Goal: Task Accomplishment & Management: Complete application form

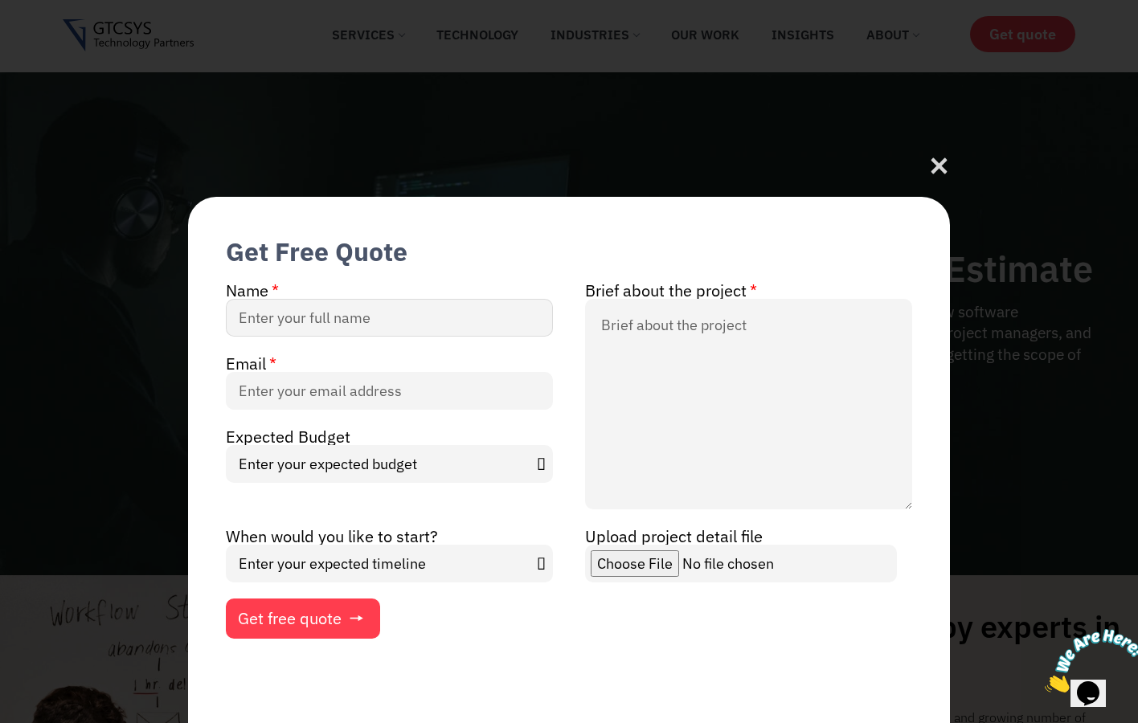
click at [372, 311] on input "Name" at bounding box center [389, 318] width 327 height 38
type input "[PERSON_NAME]"
click at [342, 390] on input "Email" at bounding box center [389, 391] width 327 height 38
type input "[PERSON_NAME][EMAIL_ADDRESS][DOMAIN_NAME]"
click at [355, 463] on select "Enter your expected budget Under $10000 $50,000 - $1,00,000 $1,00,000 and above" at bounding box center [389, 464] width 327 height 38
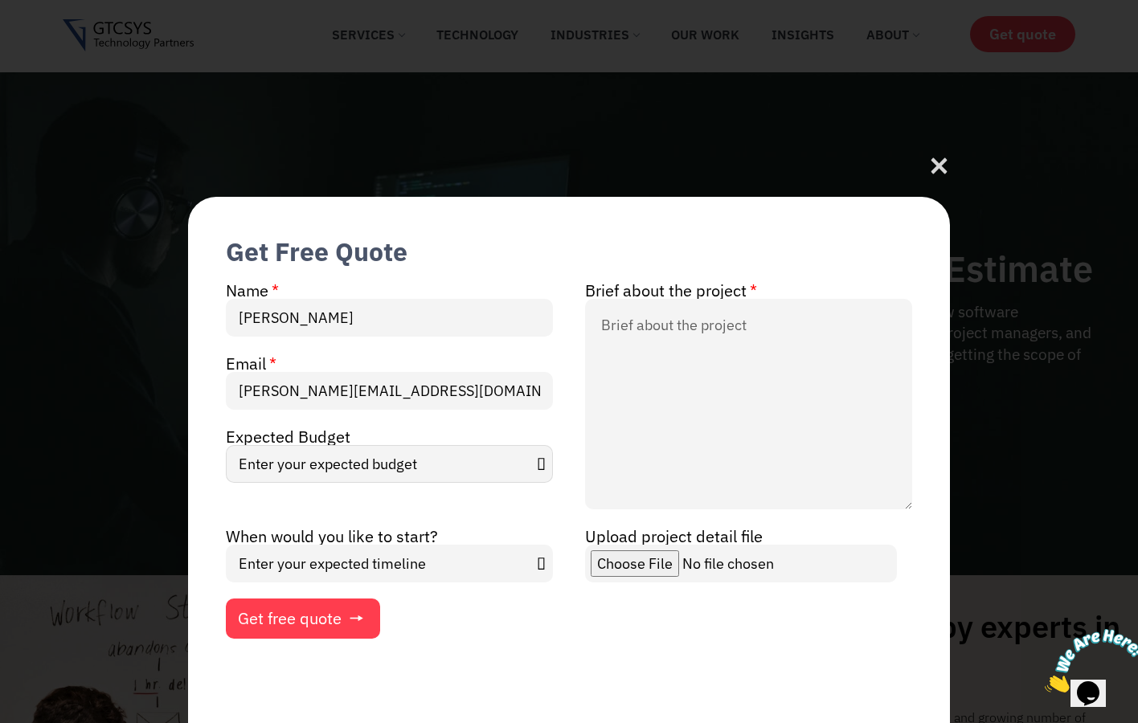
select select "Under $10000"
click at [396, 562] on select "Enter your expected timeline In Months In Weeks ASAP" at bounding box center [389, 564] width 327 height 38
select select "In Months"
click at [685, 332] on textarea "Brief about the project" at bounding box center [748, 404] width 327 height 211
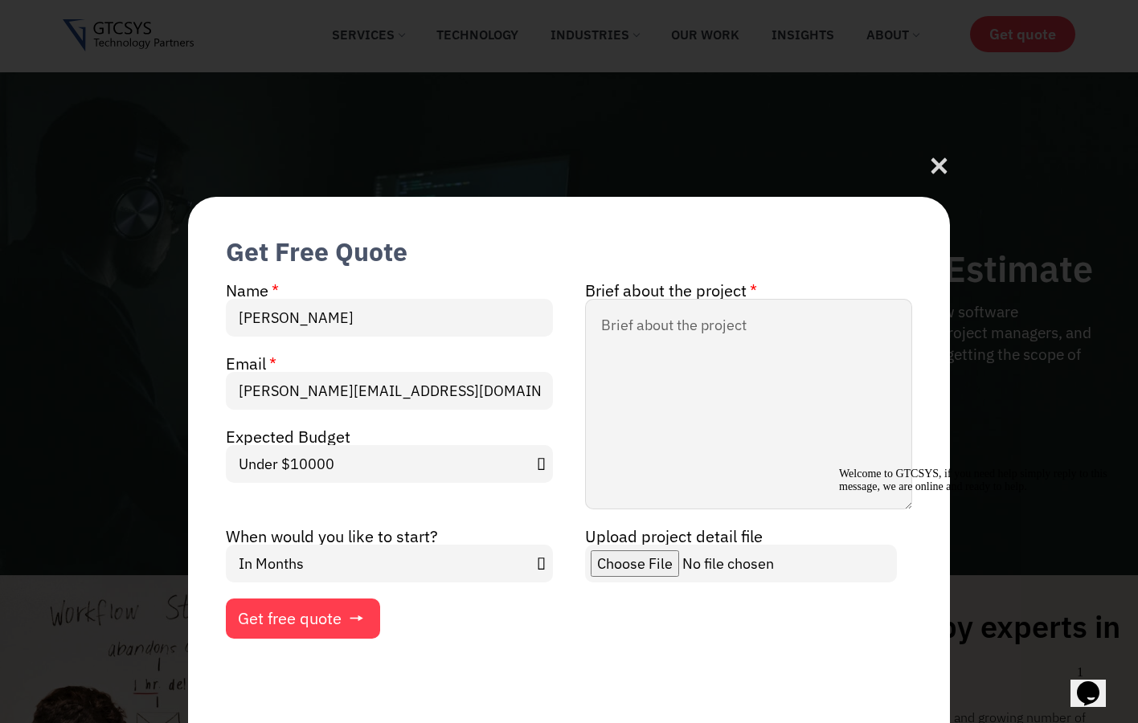
paste textarea "Loremip Dolorsitame Cons adipisc elit seddoei te IN-utlabor etdolo magnaali eni…"
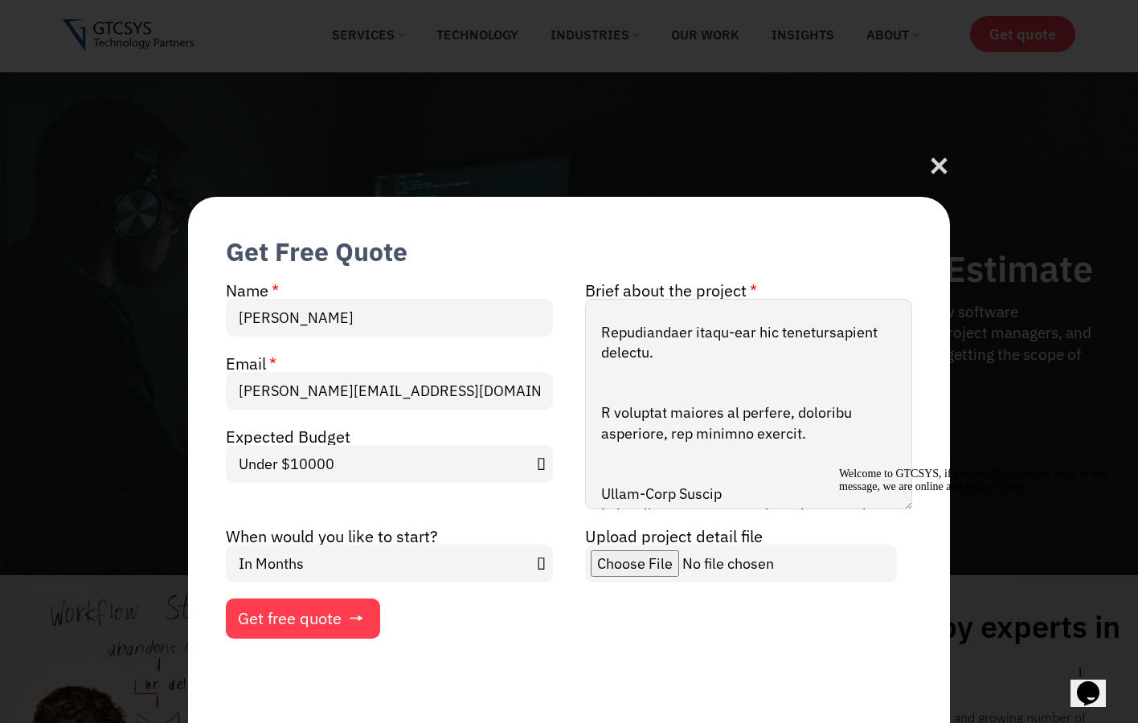
scroll to position [585, 0]
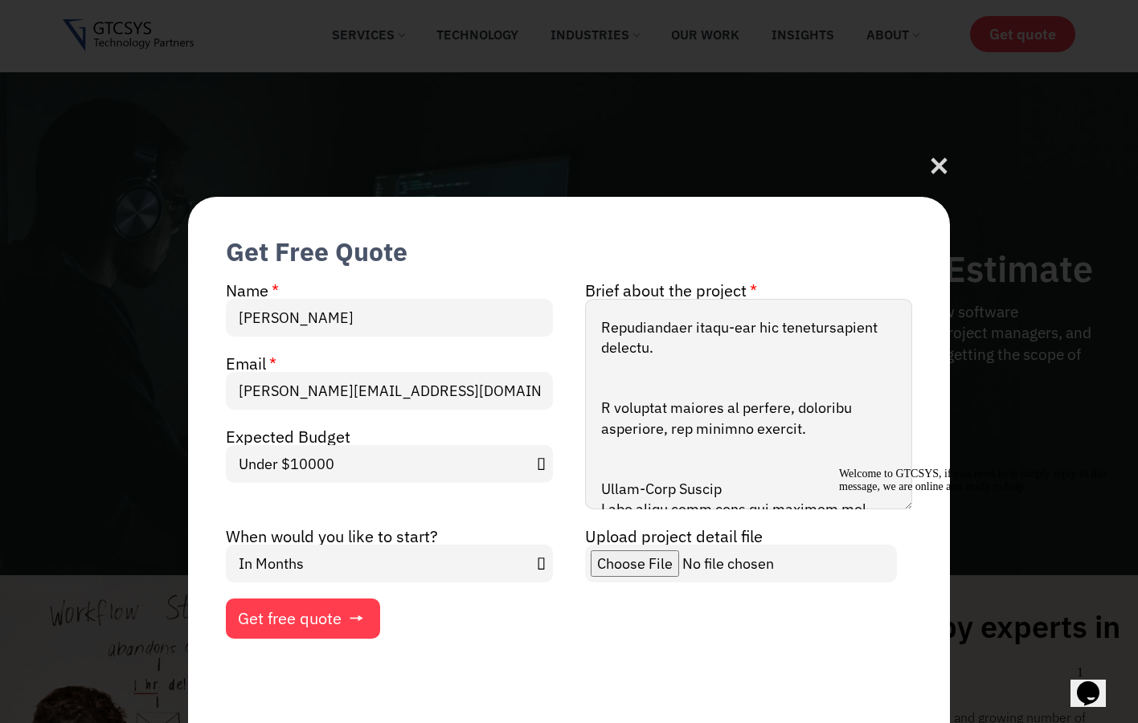
type textarea "Loremip Dolorsitame Cons adipisc elit seddoei te IN-utlabor etdolo magnaali eni…"
click at [400, 565] on select "Enter your expected timeline In Months In Weeks ASAP" at bounding box center [389, 564] width 327 height 38
select select "ASAP"
click at [322, 623] on span "Get free quote" at bounding box center [290, 619] width 104 height 16
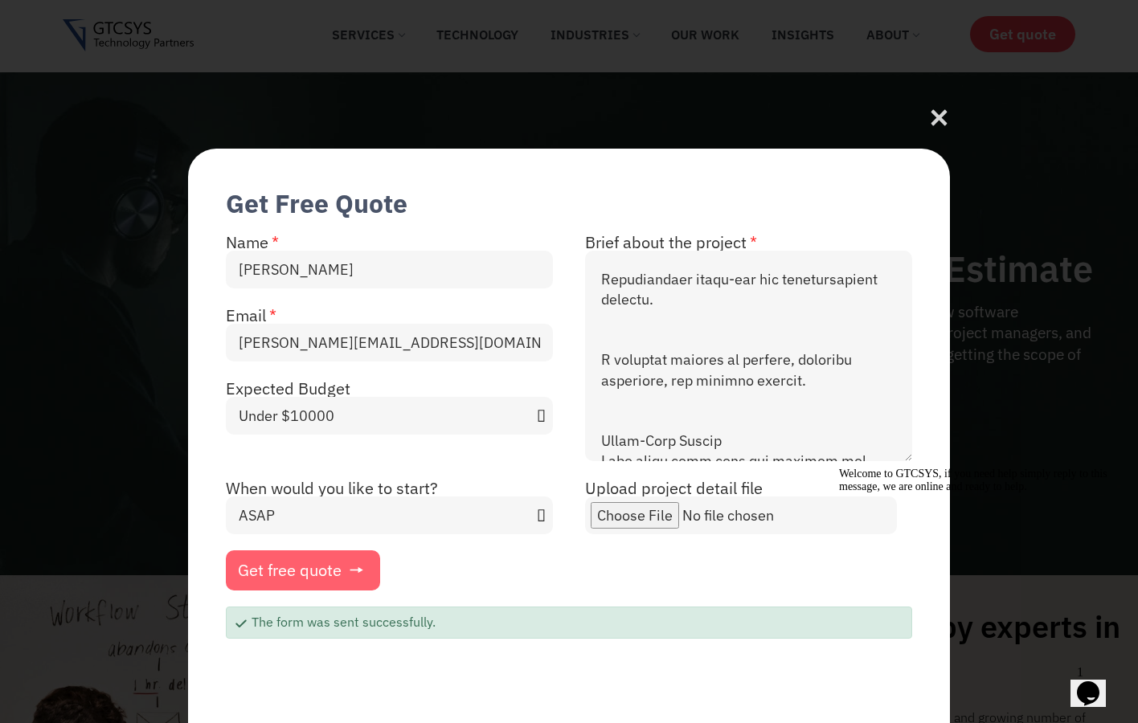
scroll to position [0, 0]
